Goal: Obtain resource: Download file/media

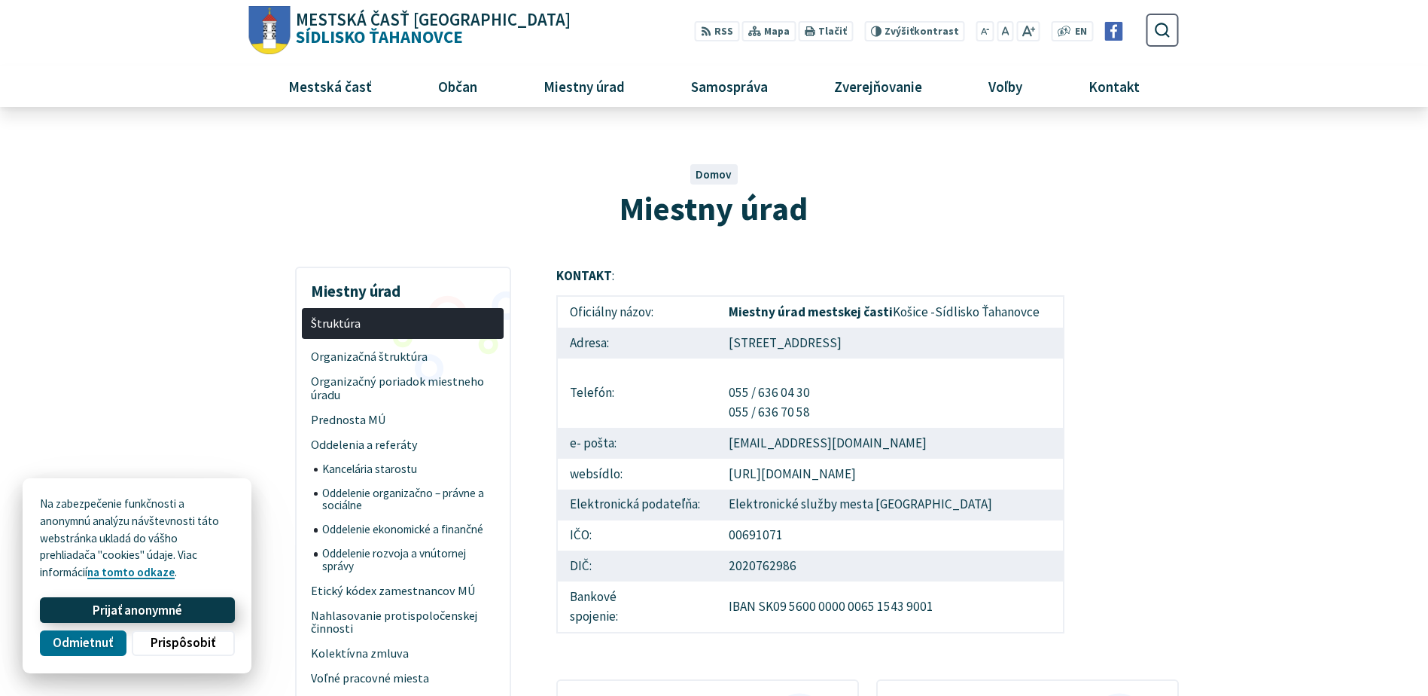
click at [132, 606] on span "Prijať anonymné" at bounding box center [138, 610] width 90 height 16
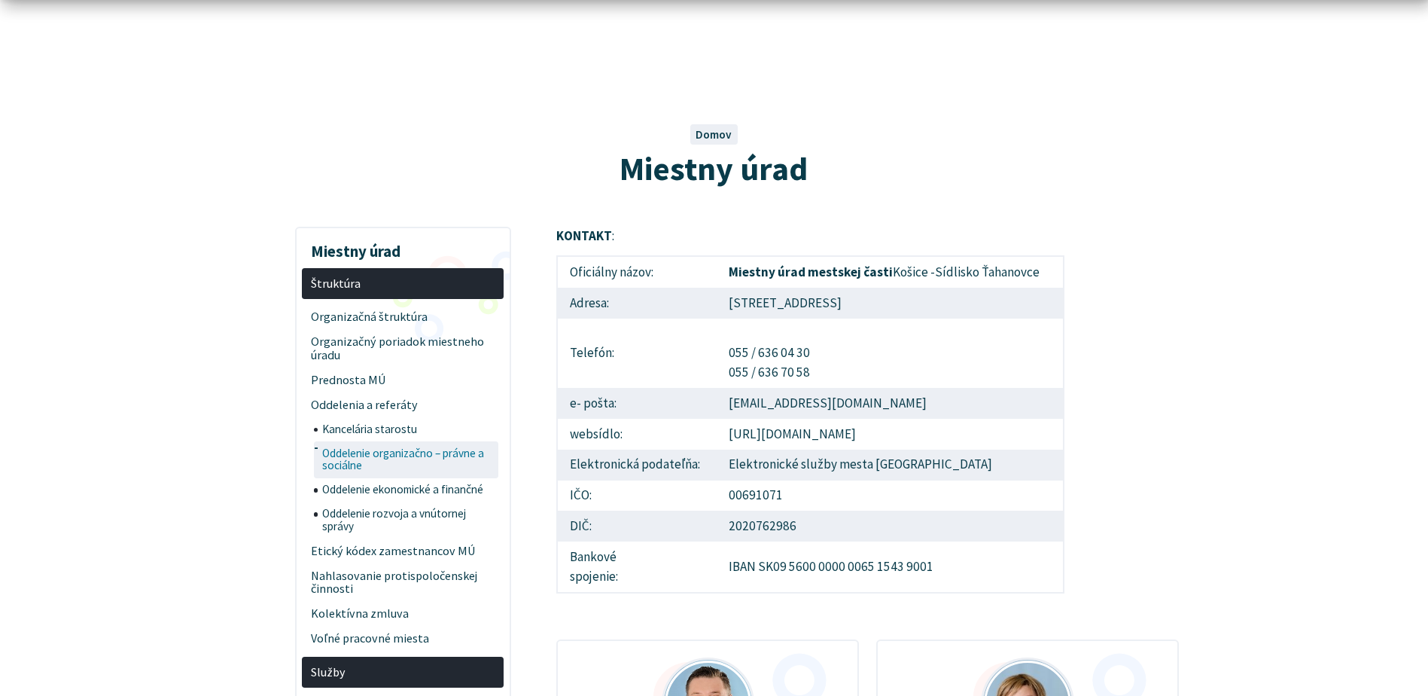
scroll to position [75, 0]
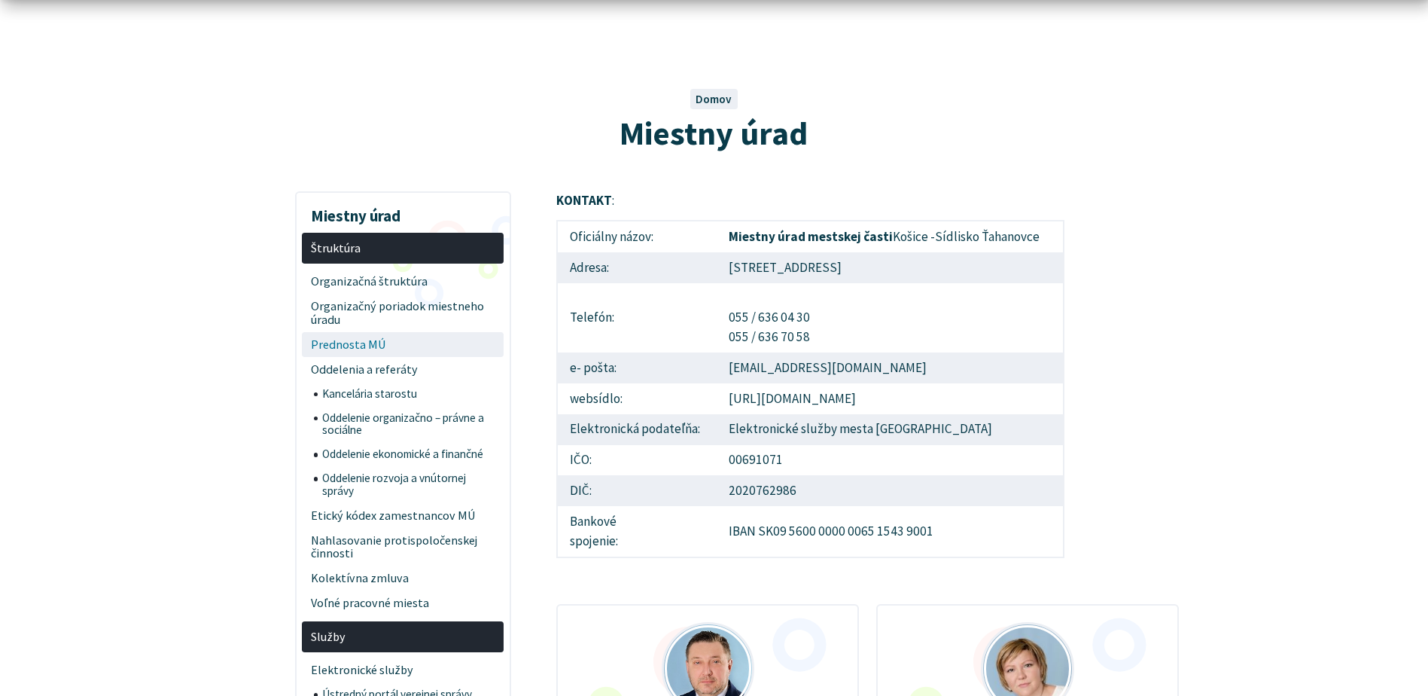
click at [352, 356] on span "Prednosta MÚ" at bounding box center [403, 344] width 184 height 25
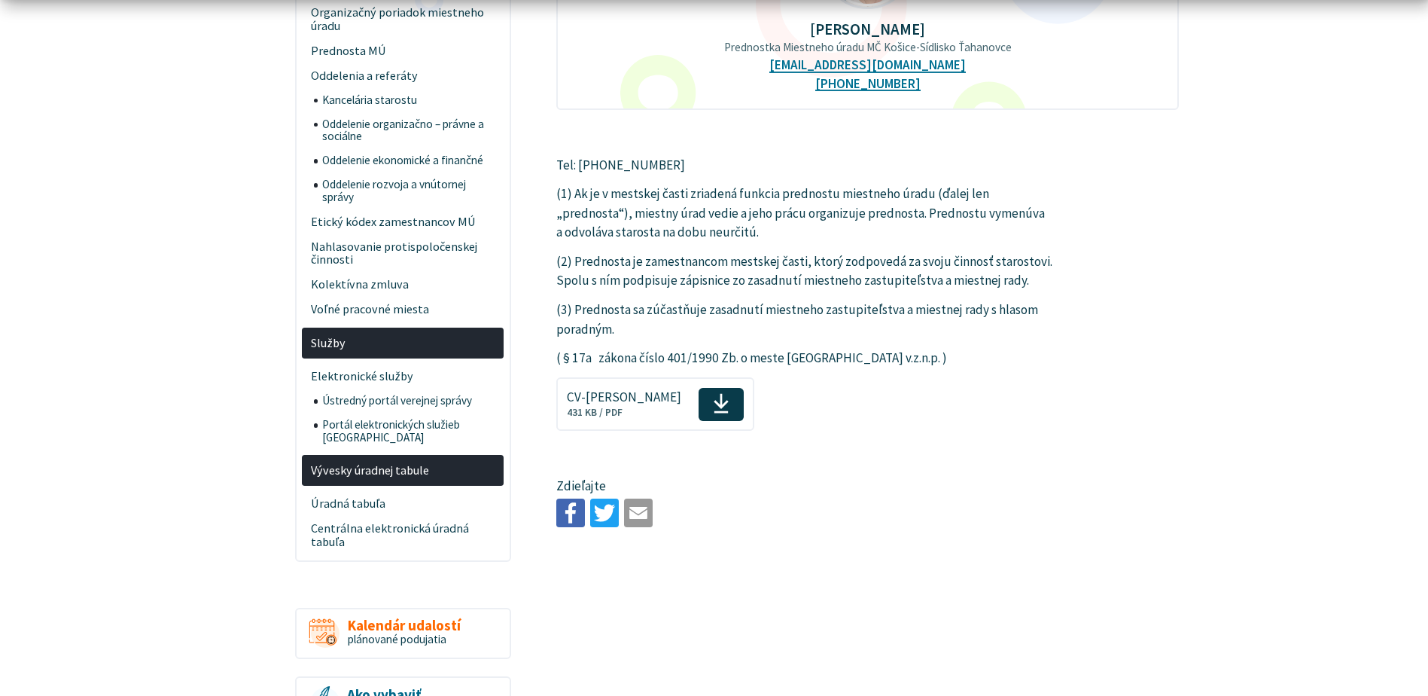
scroll to position [376, 0]
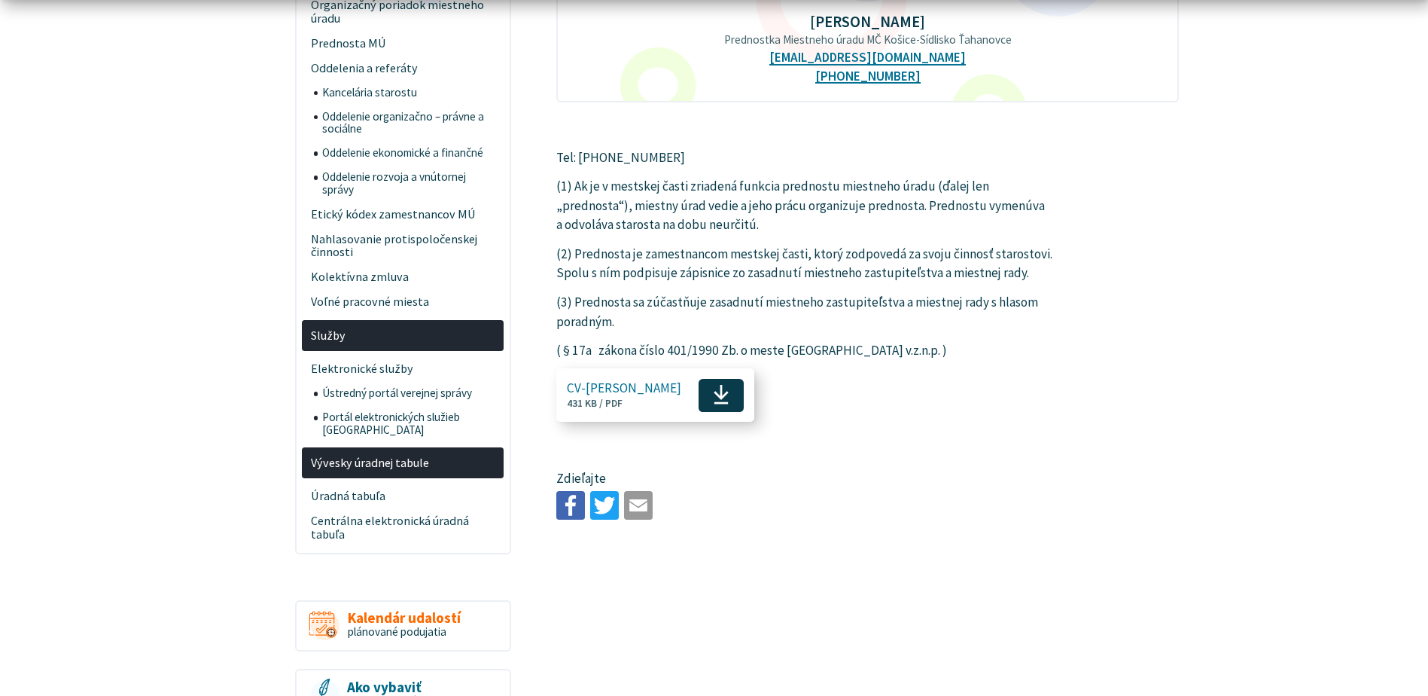
click at [617, 393] on span "CV-[PERSON_NAME]" at bounding box center [624, 388] width 114 height 14
click at [404, 294] on span "Voľné pracovné miesta" at bounding box center [403, 302] width 184 height 25
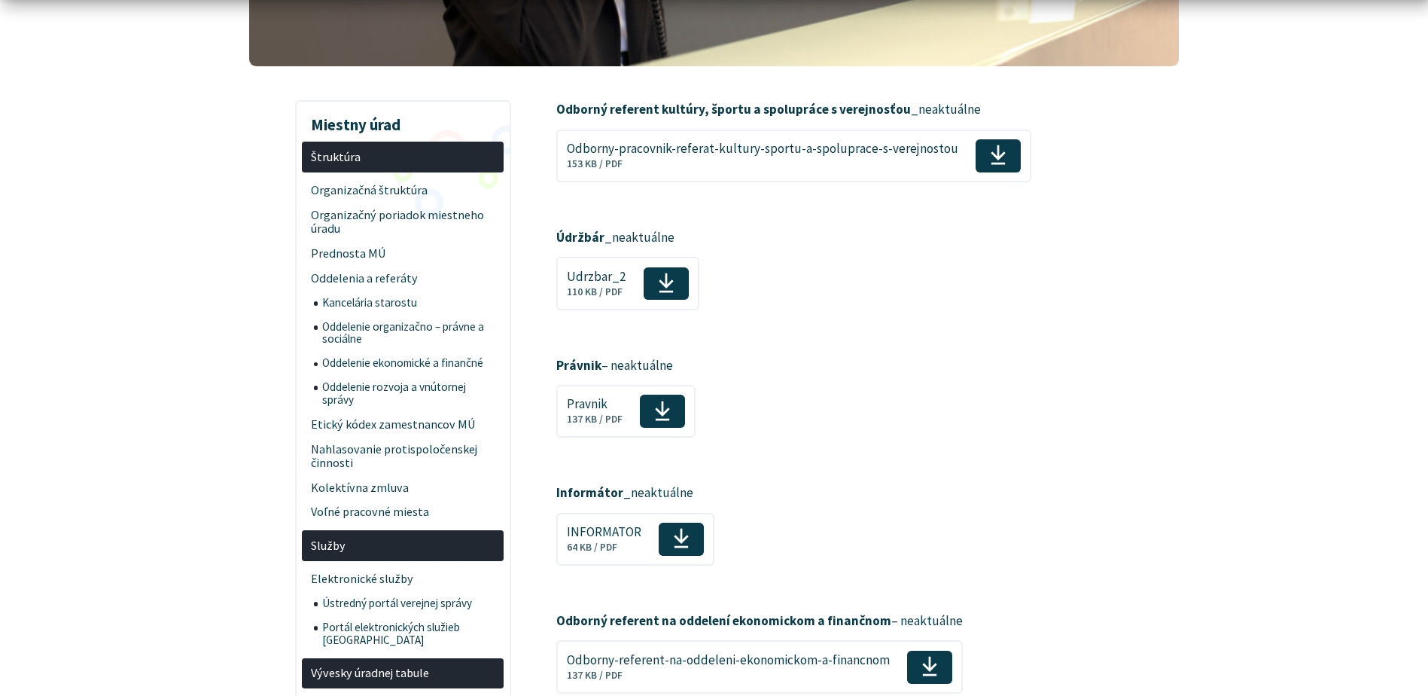
scroll to position [301, 0]
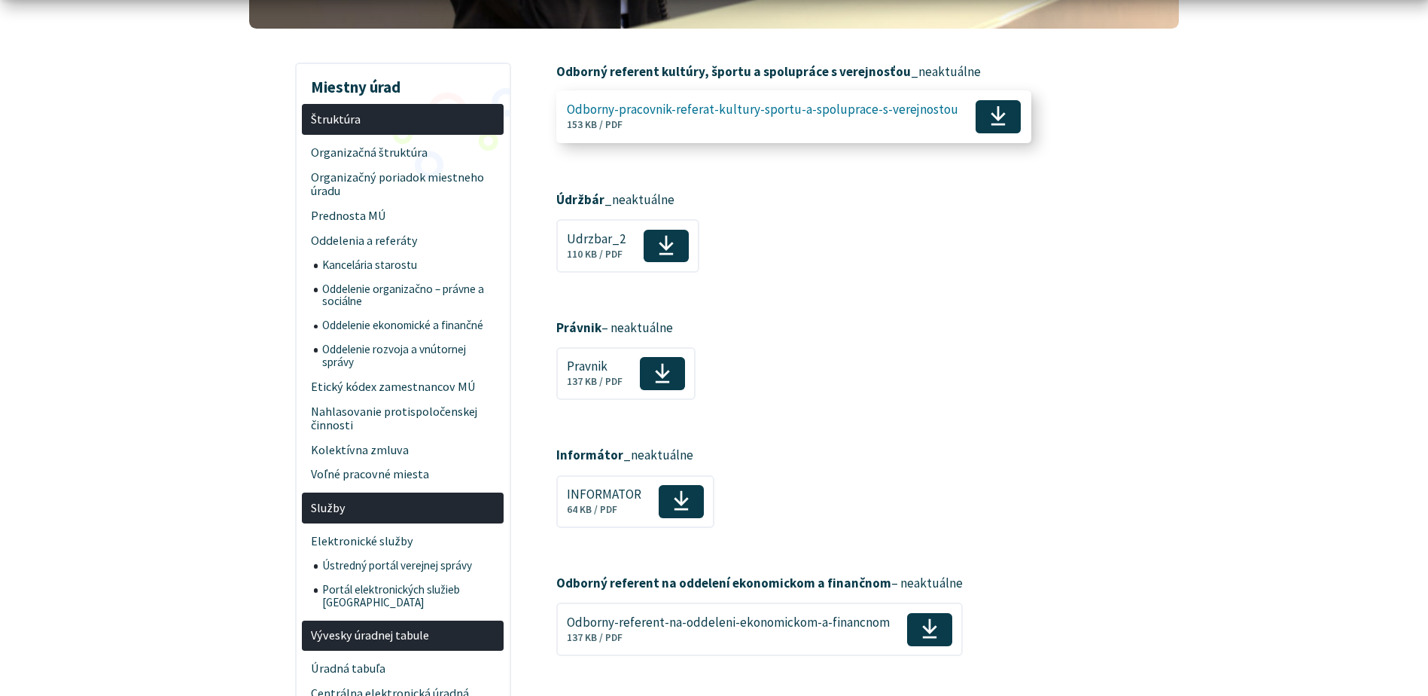
click at [677, 123] on span "Odborny-pracovnik-referat-kultury-sportu-a-spoluprace-s-verejnostou Veľkosť a t…" at bounding box center [762, 117] width 391 height 40
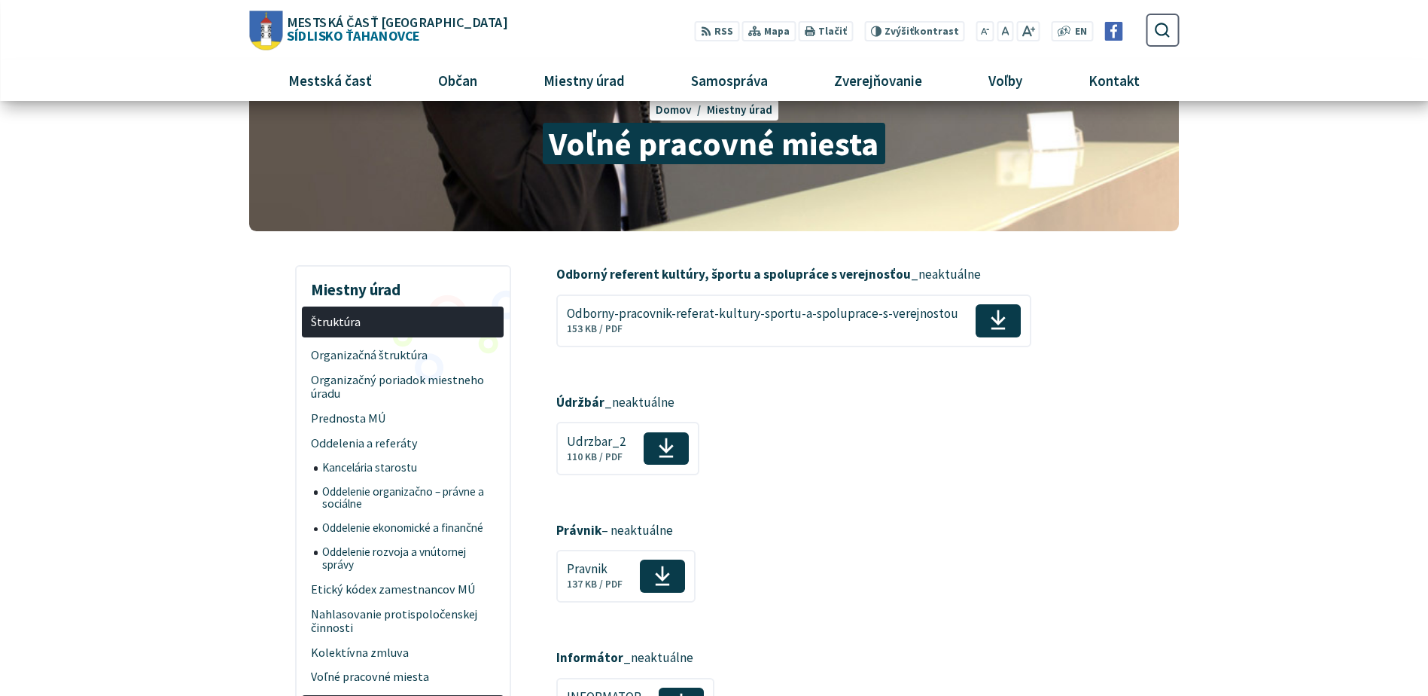
scroll to position [0, 0]
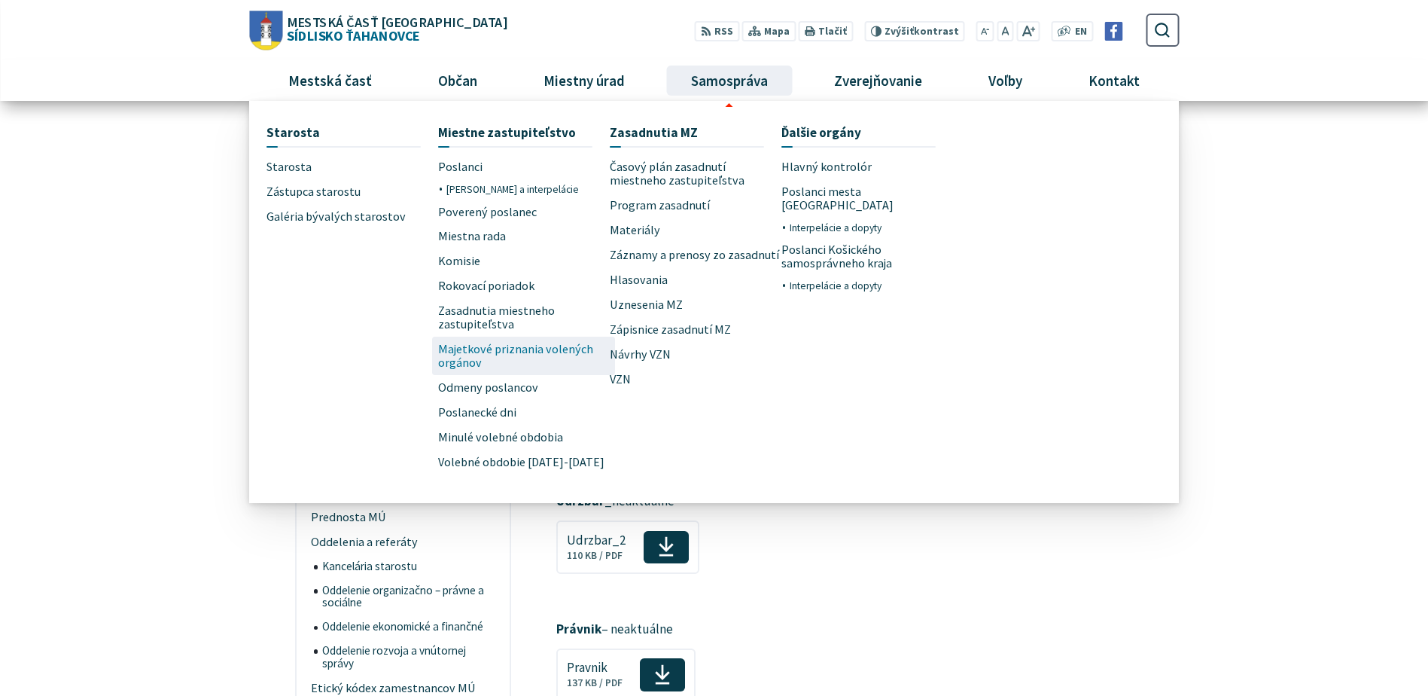
click at [519, 365] on span "Majetkové priznania volených orgánov" at bounding box center [524, 356] width 172 height 38
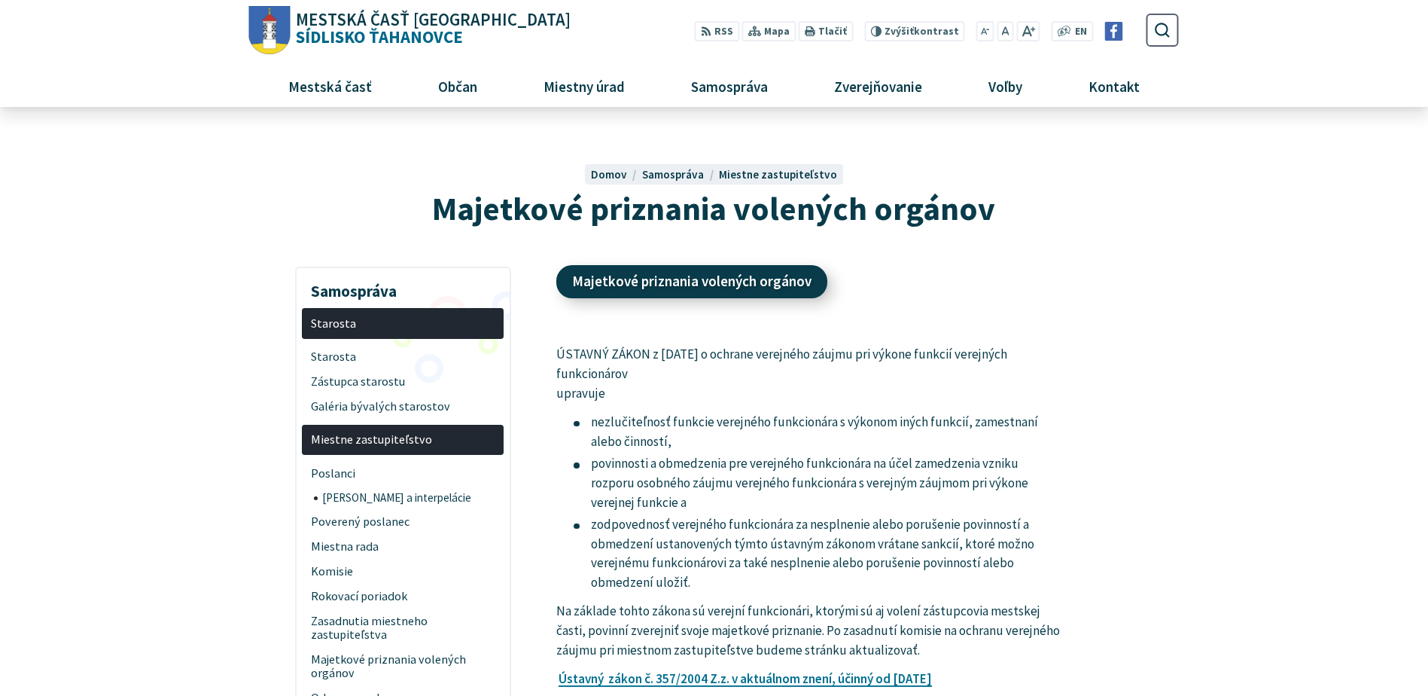
click at [598, 279] on link "Majetkové priznania volených orgánov" at bounding box center [691, 281] width 271 height 33
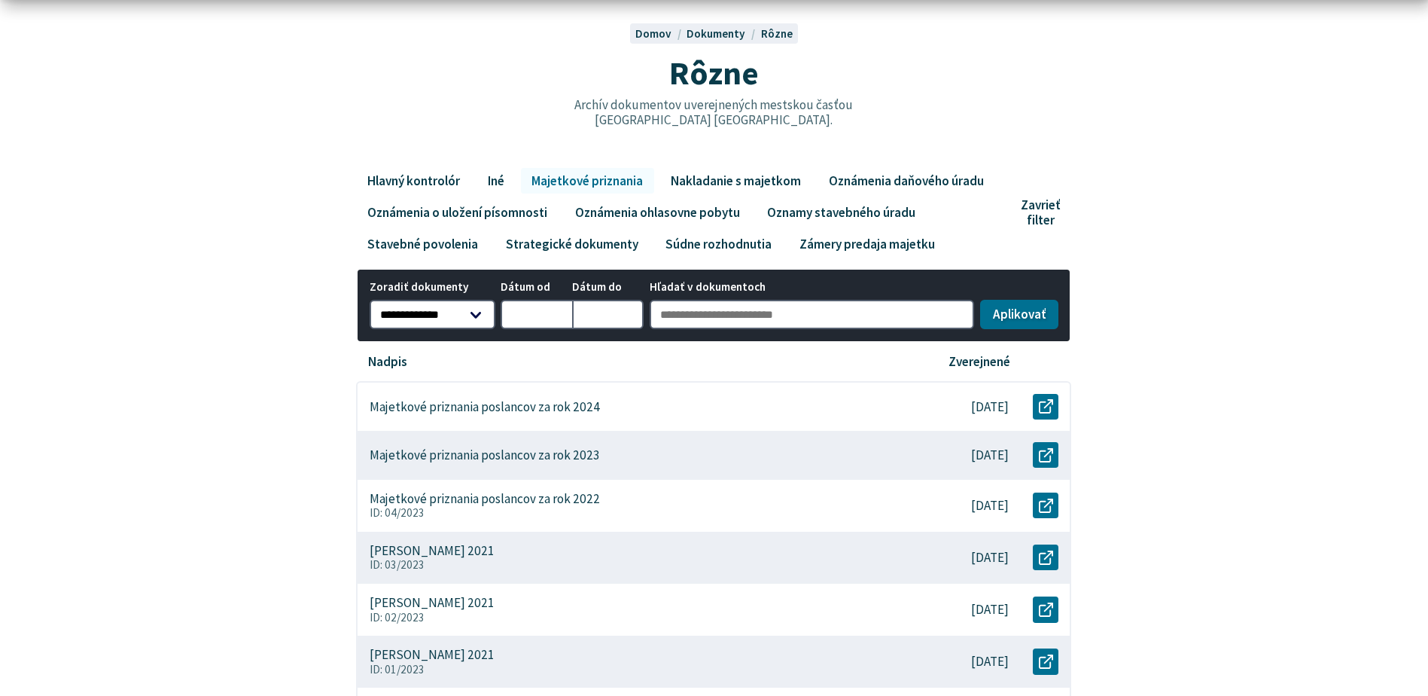
scroll to position [151, 0]
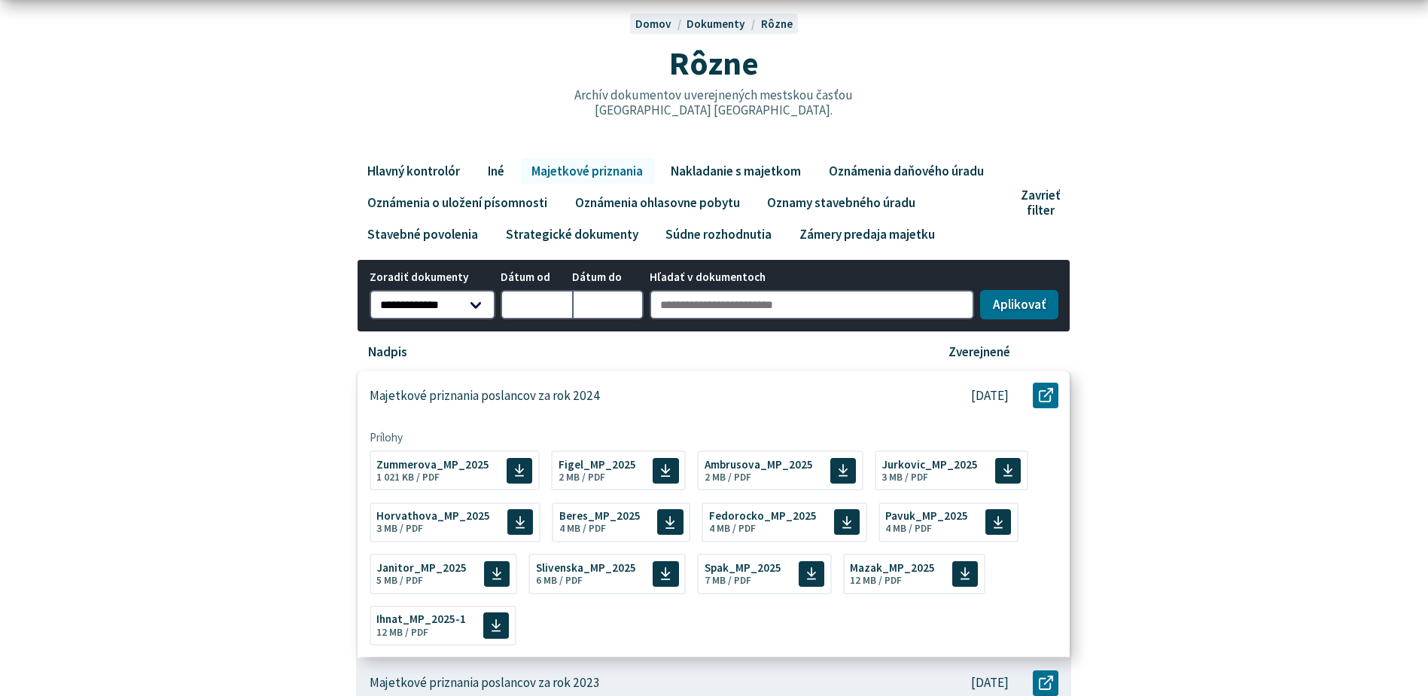
click at [509, 404] on div "Majetkové priznania poslancov za rok 2024" at bounding box center [635, 395] width 555 height 49
click at [459, 464] on span "Zummerova_MP_2025" at bounding box center [432, 462] width 113 height 11
click at [719, 476] on span "Veľkosť a typ súboru 2 MB / PDF" at bounding box center [728, 475] width 47 height 13
click at [885, 462] on span "Jurkovic_MP_2025" at bounding box center [930, 462] width 96 height 11
click at [746, 519] on span "Fedorocko_MP_2025" at bounding box center [763, 513] width 108 height 11
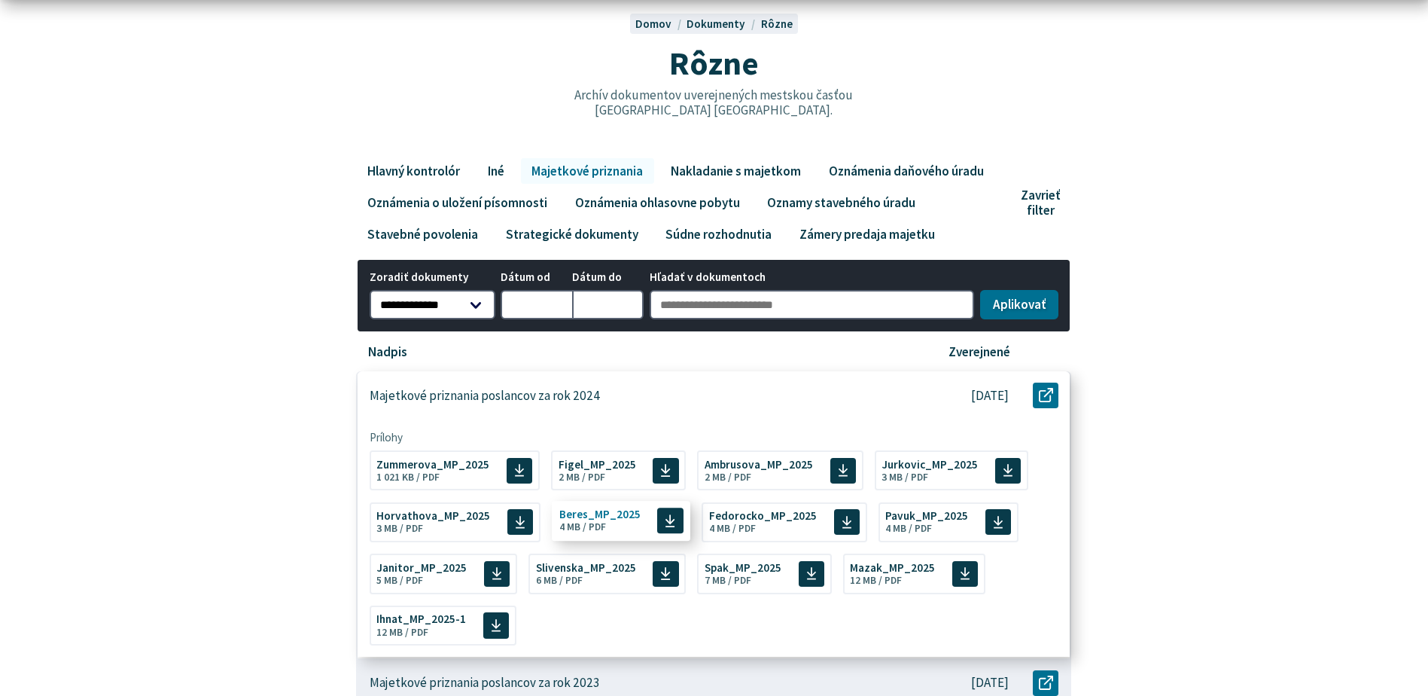
click at [598, 532] on span "Veľkosť a typ súboru 4 MB / PDF" at bounding box center [582, 527] width 47 height 13
click at [895, 522] on span "Veľkosť a typ súboru 4 MB / PDF" at bounding box center [908, 527] width 47 height 13
click at [706, 576] on span "Veľkosť a typ súboru 7 MB / PDF" at bounding box center [728, 578] width 47 height 13
click at [406, 576] on span "Veľkosť a typ súboru 5 MB / PDF" at bounding box center [399, 578] width 47 height 13
click at [536, 562] on span "Slivenska_MP_2025" at bounding box center [586, 565] width 100 height 11
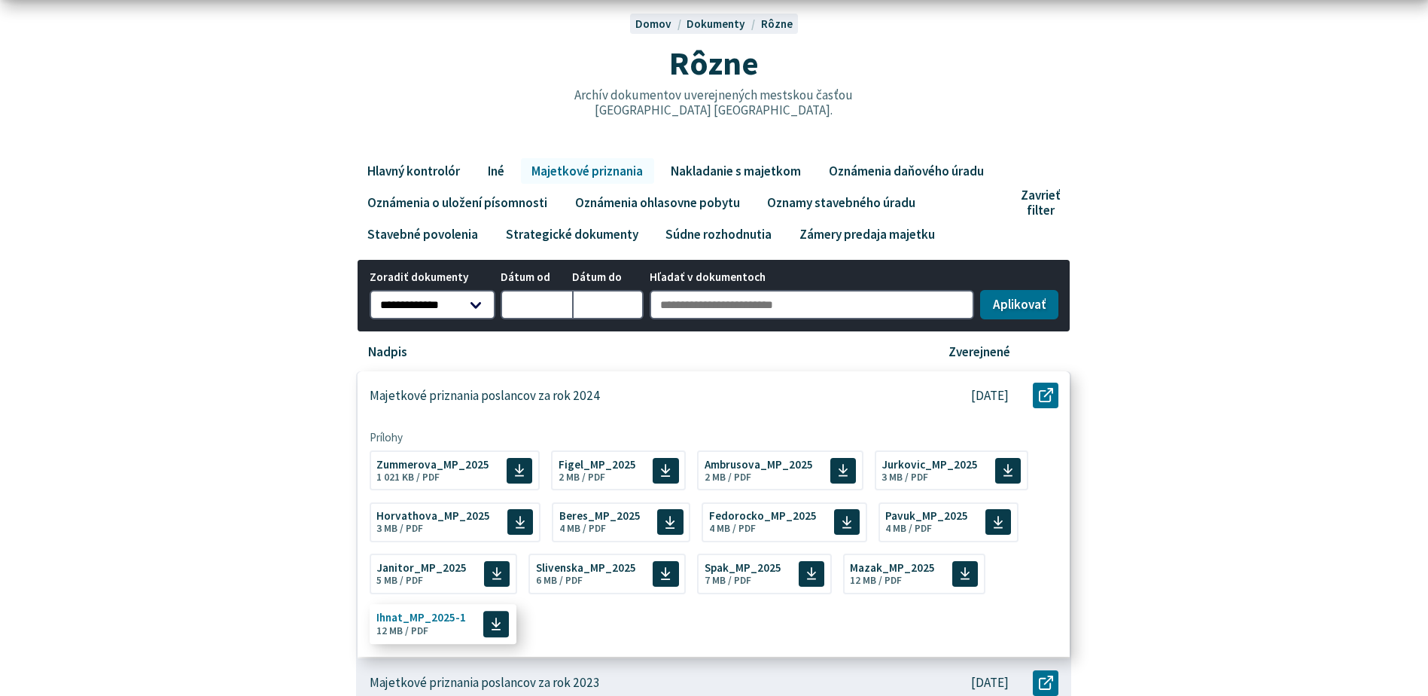
click at [454, 620] on span "Ihnat_MP_2025-1" at bounding box center [421, 617] width 90 height 11
click at [580, 466] on span "Figel_MP_2025" at bounding box center [598, 462] width 78 height 11
click at [440, 519] on span "Horvathova_MP_2025" at bounding box center [433, 513] width 114 height 11
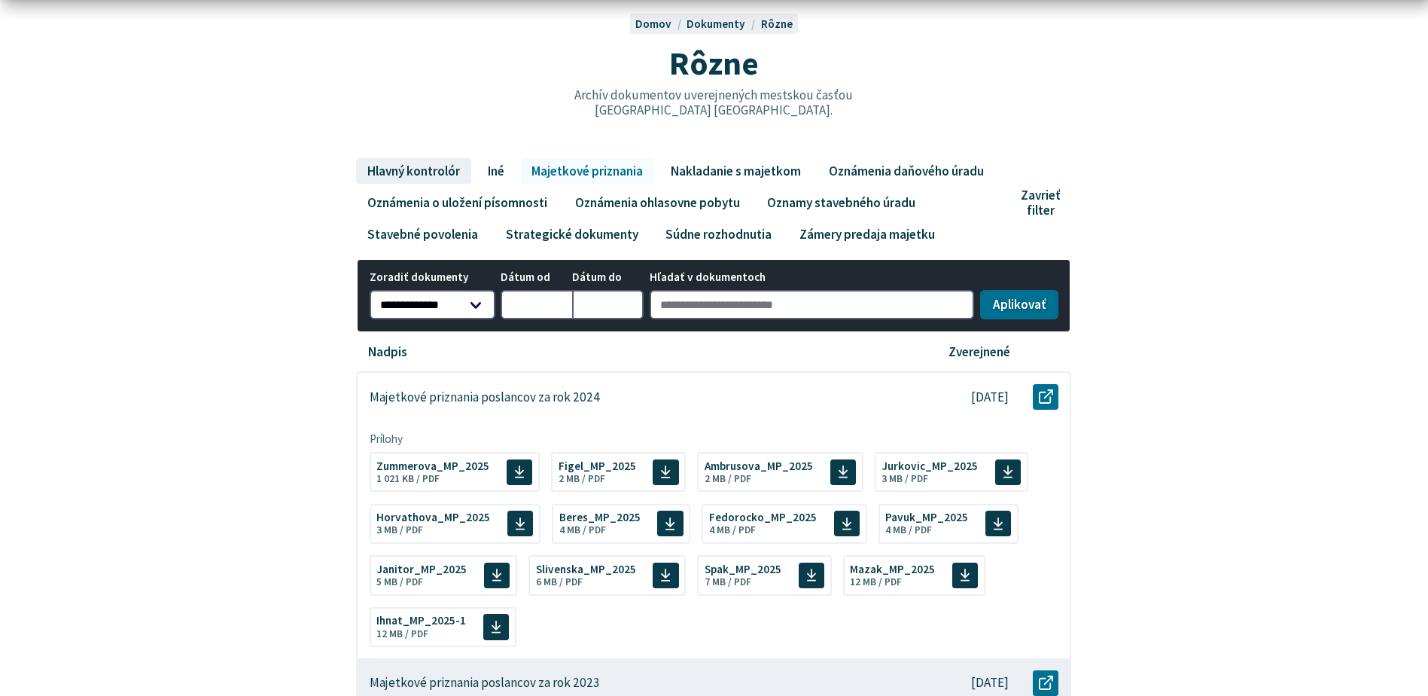
click at [446, 169] on link "Hlavný kontrolór" at bounding box center [413, 171] width 114 height 26
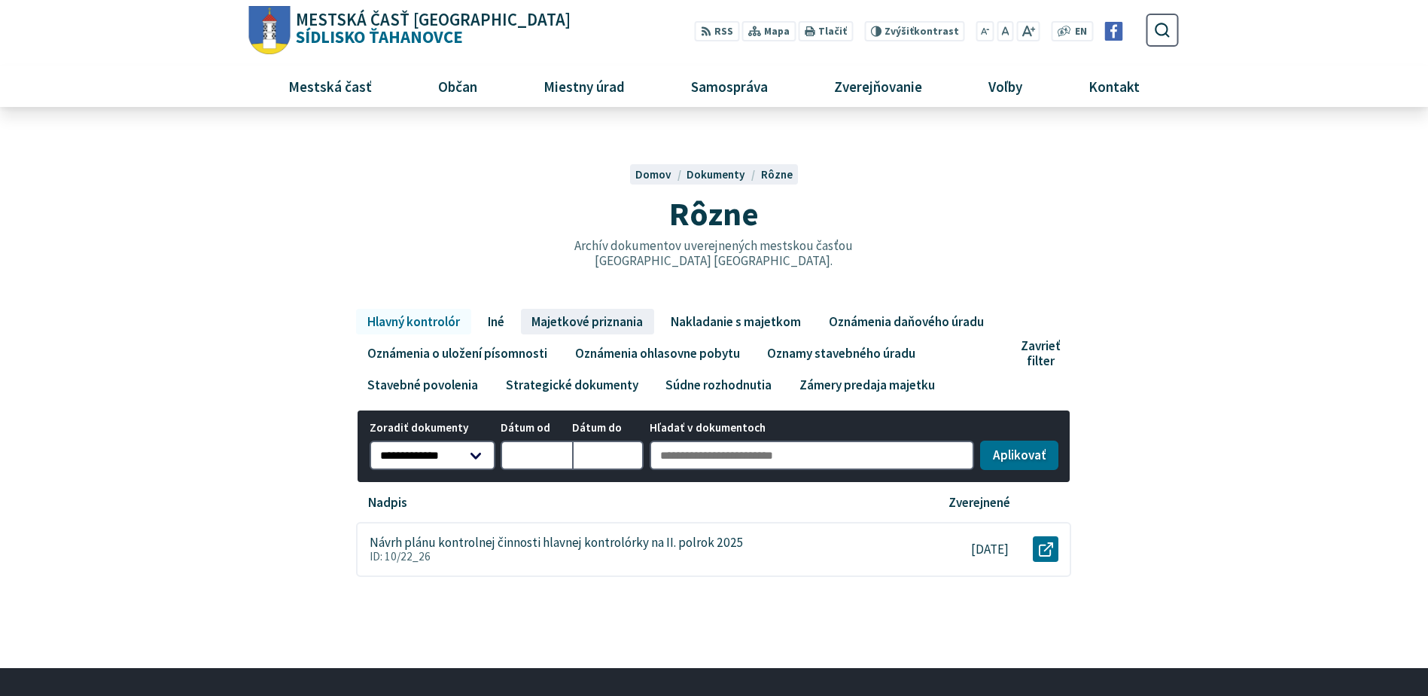
click at [629, 324] on link "Majetkové priznania" at bounding box center [587, 322] width 133 height 26
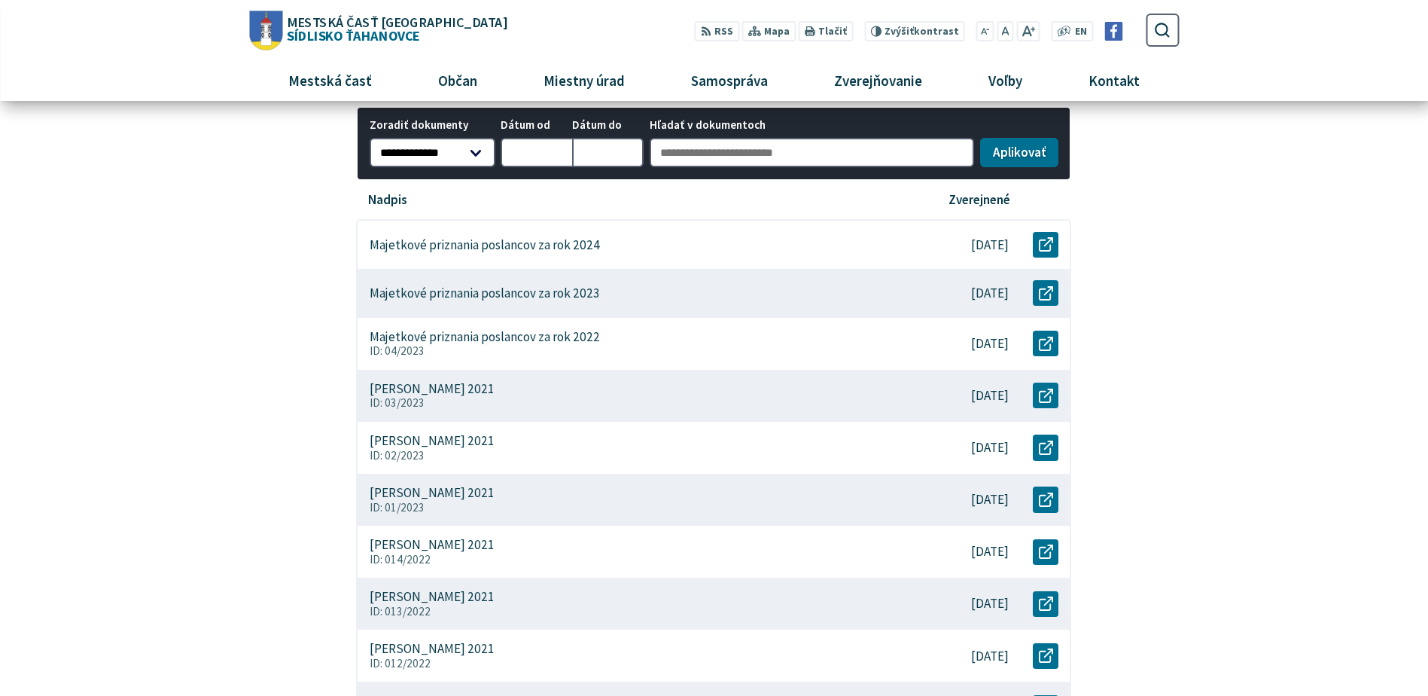
scroll to position [301, 0]
